Goal: Find contact information: Find contact information

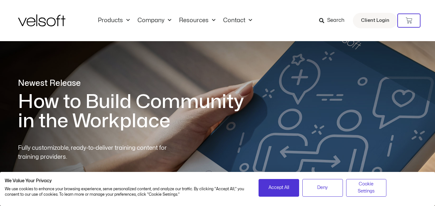
scroll to position [67, 0]
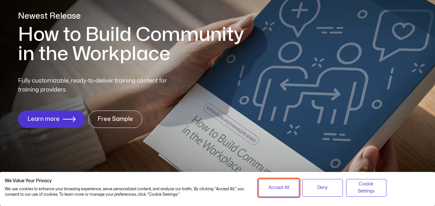
click at [271, 183] on button "Accept All" at bounding box center [279, 188] width 41 height 18
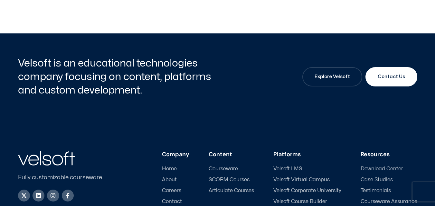
scroll to position [3093, 0]
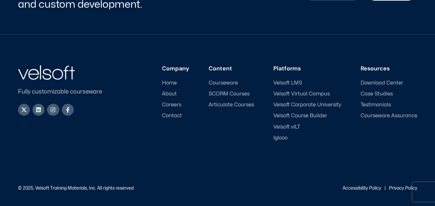
click at [178, 116] on span "Contact" at bounding box center [172, 116] width 20 height 6
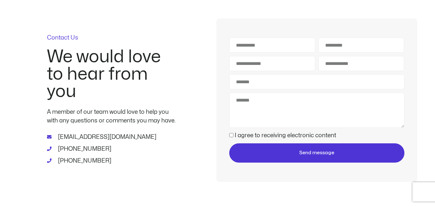
scroll to position [74, 0]
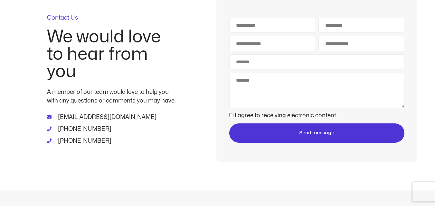
click at [185, 4] on div "Contact Us We would love to hear from you A member of our team would love to he…" at bounding box center [111, 80] width 187 height 164
